Goal: Task Accomplishment & Management: Complete application form

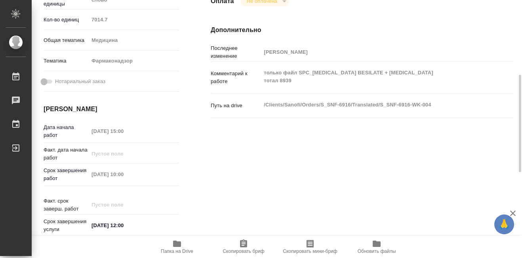
scroll to position [238, 0]
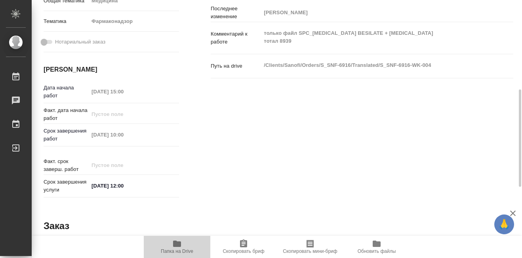
click at [174, 244] on icon "button" at bounding box center [177, 244] width 8 height 6
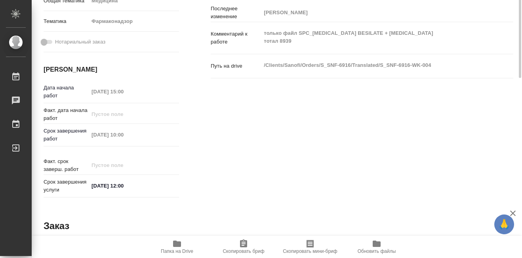
scroll to position [40, 0]
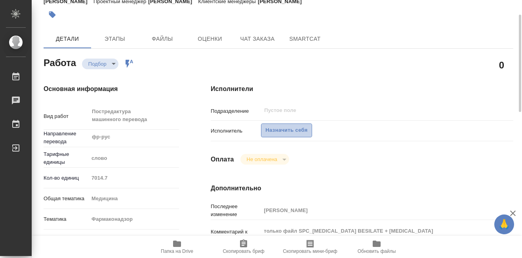
click at [289, 132] on span "Назначить себя" at bounding box center [286, 130] width 42 height 9
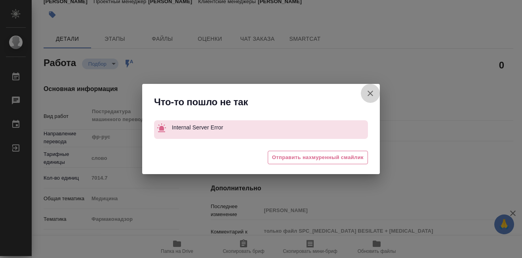
click at [374, 95] on icon "button" at bounding box center [371, 94] width 10 height 10
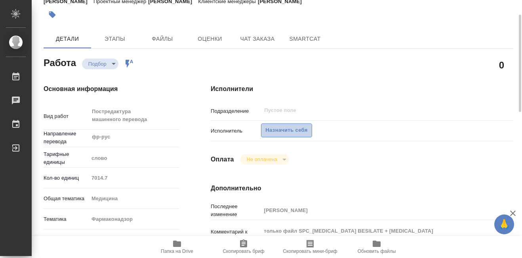
click at [270, 130] on span "Назначить себя" at bounding box center [286, 130] width 42 height 9
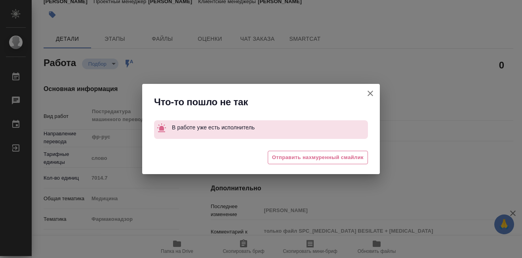
click at [368, 95] on icon "button" at bounding box center [371, 94] width 10 height 10
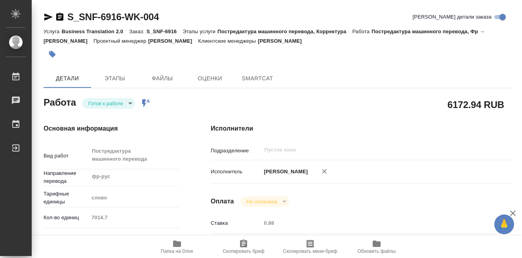
type textarea "x"
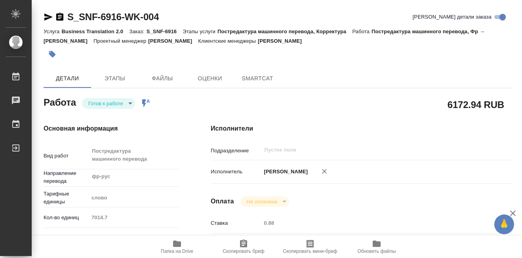
type textarea "x"
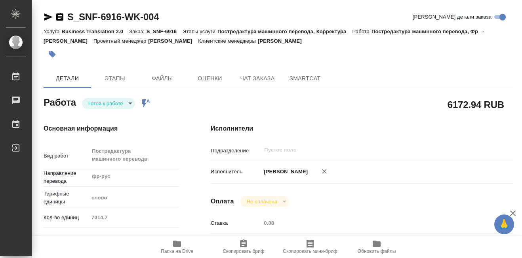
type textarea "x"
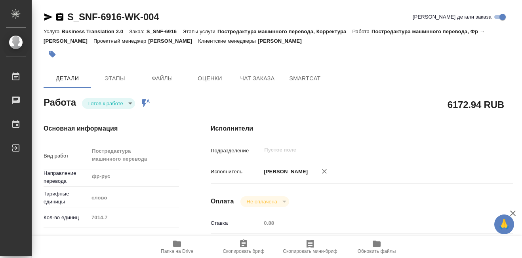
type textarea "x"
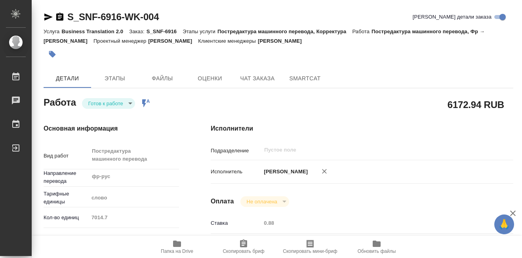
type textarea "x"
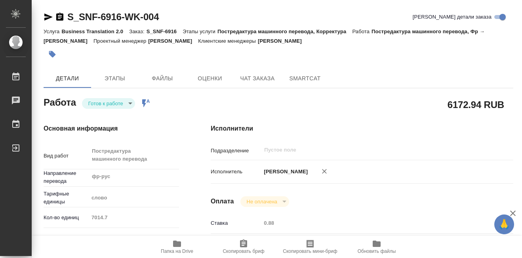
type textarea "x"
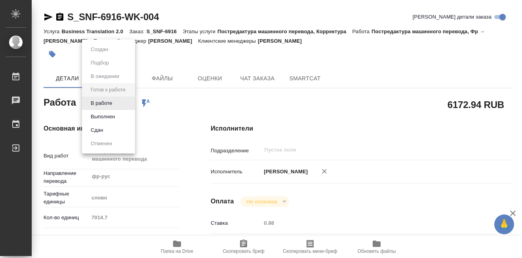
click at [129, 102] on body "🙏 .cls-1 fill:#fff; AWATERA Martynova Aleksandra Работы 0 Чаты График Выйти S_S…" at bounding box center [261, 129] width 522 height 258
click at [104, 103] on button "В работе" at bounding box center [101, 103] width 26 height 9
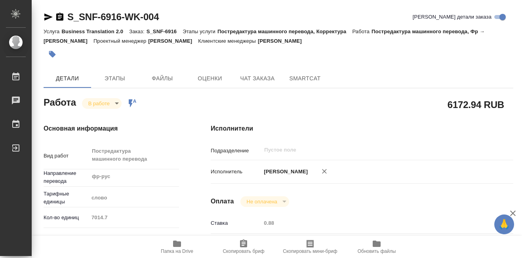
type textarea "x"
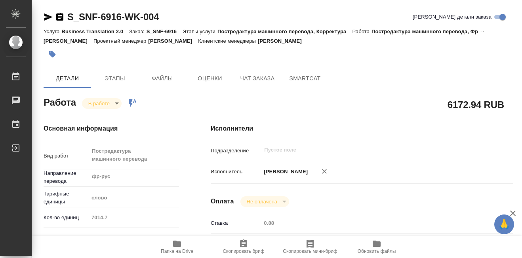
type textarea "x"
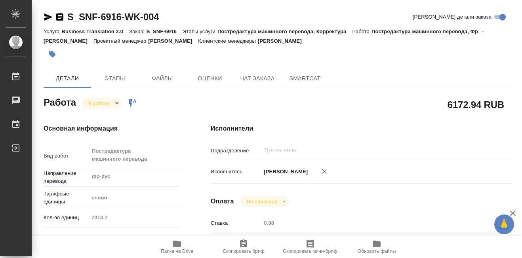
type textarea "x"
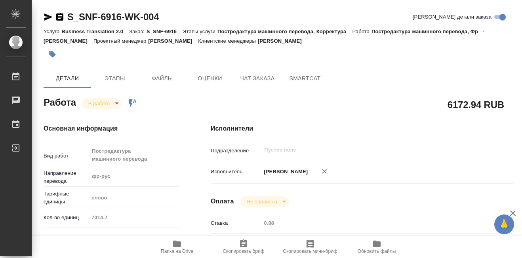
type textarea "x"
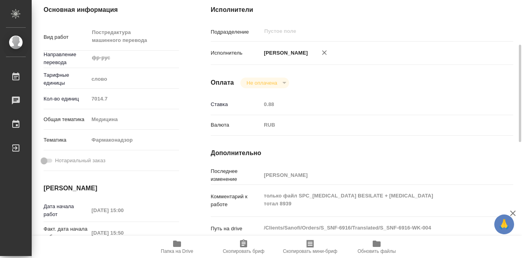
scroll to position [158, 0]
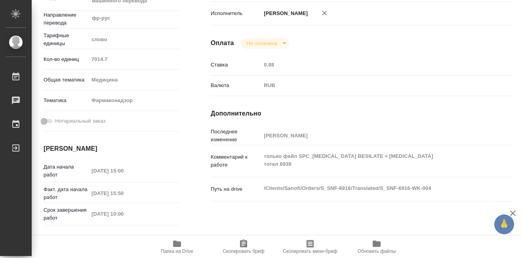
type textarea "x"
